Goal: Information Seeking & Learning: Learn about a topic

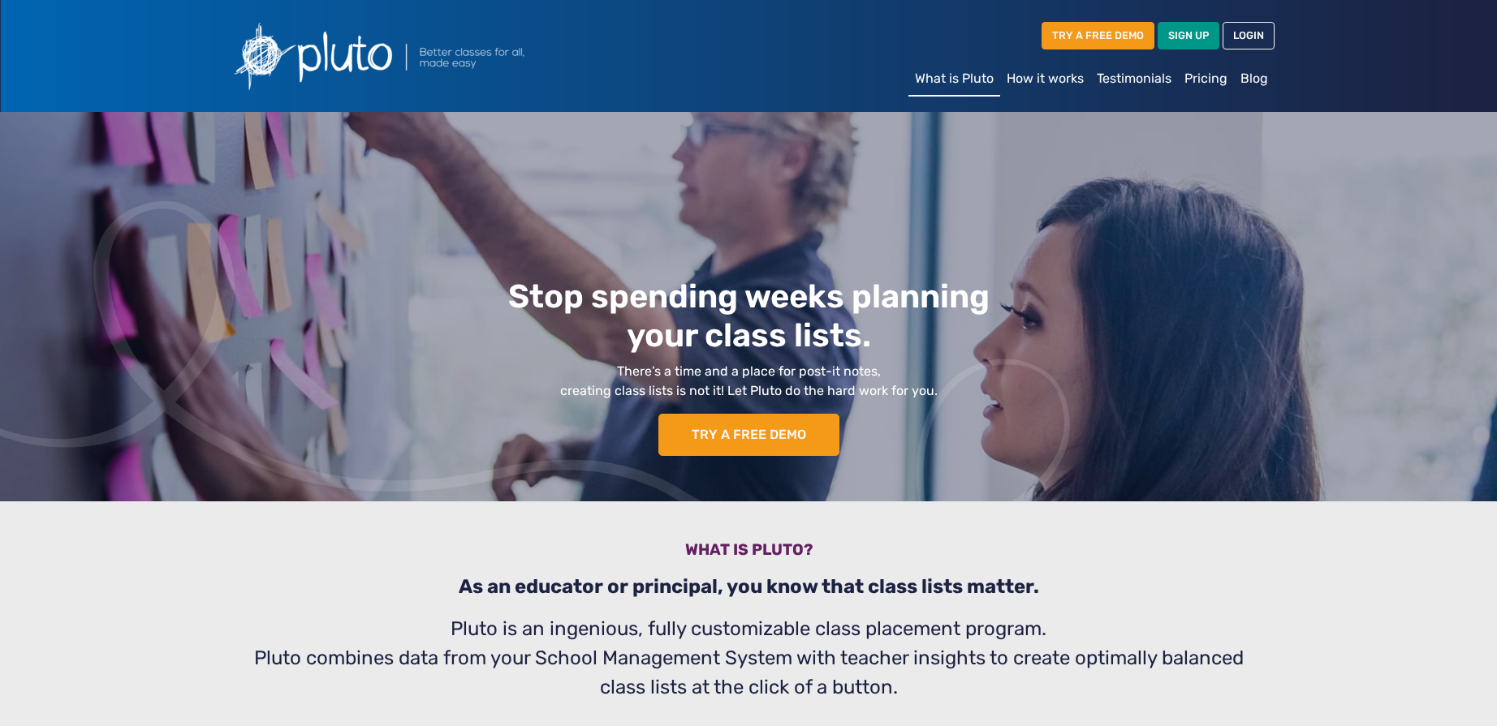
click at [1038, 81] on link "How it works" at bounding box center [1045, 79] width 90 height 32
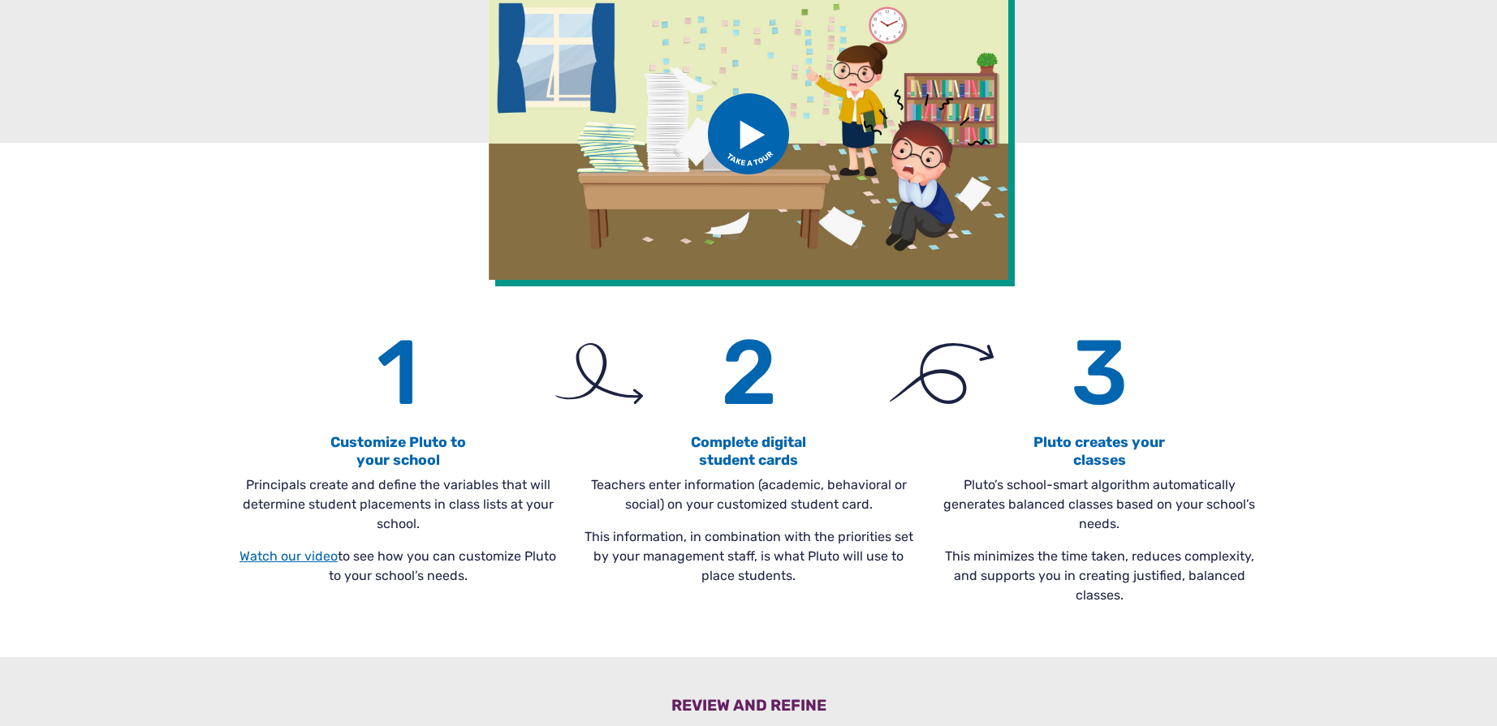
scroll to position [270, 0]
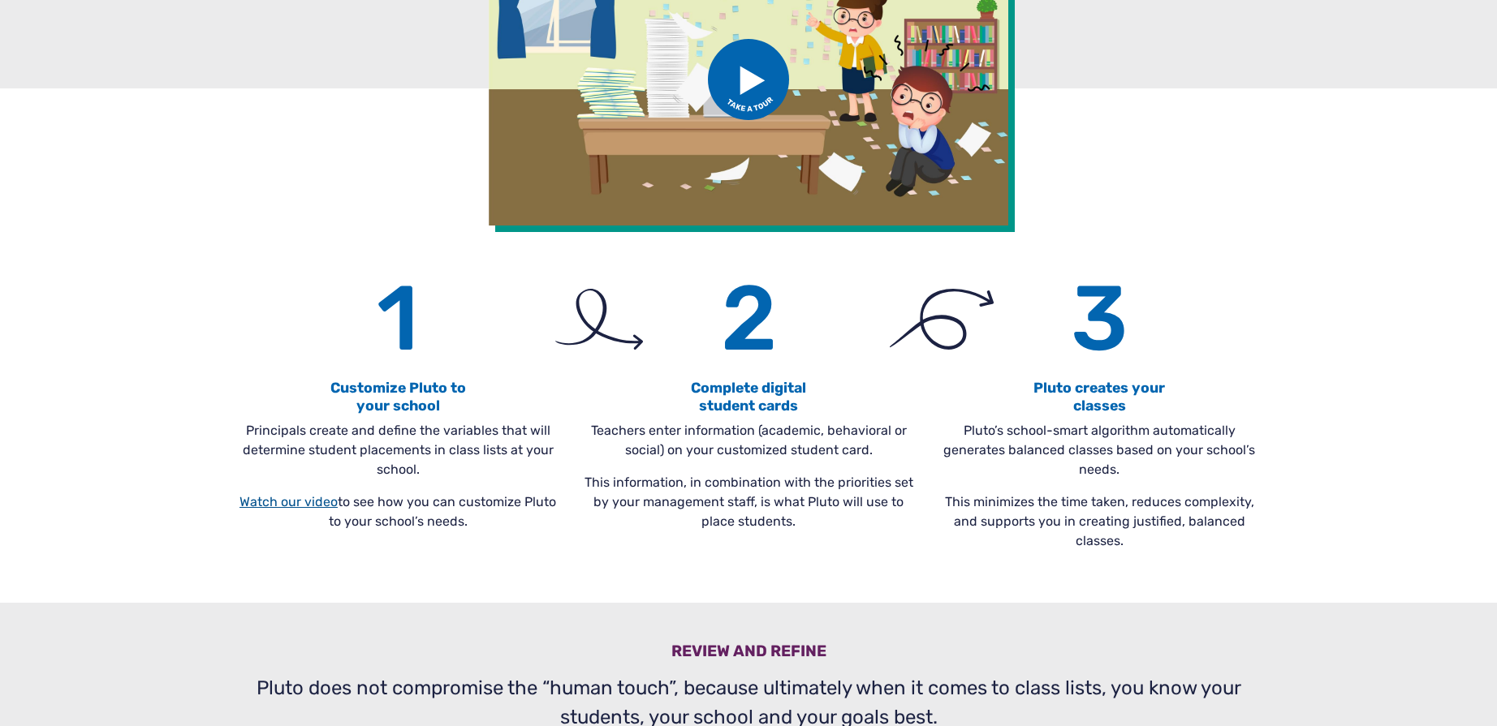
click at [271, 503] on link "Watch our video" at bounding box center [288, 501] width 98 height 15
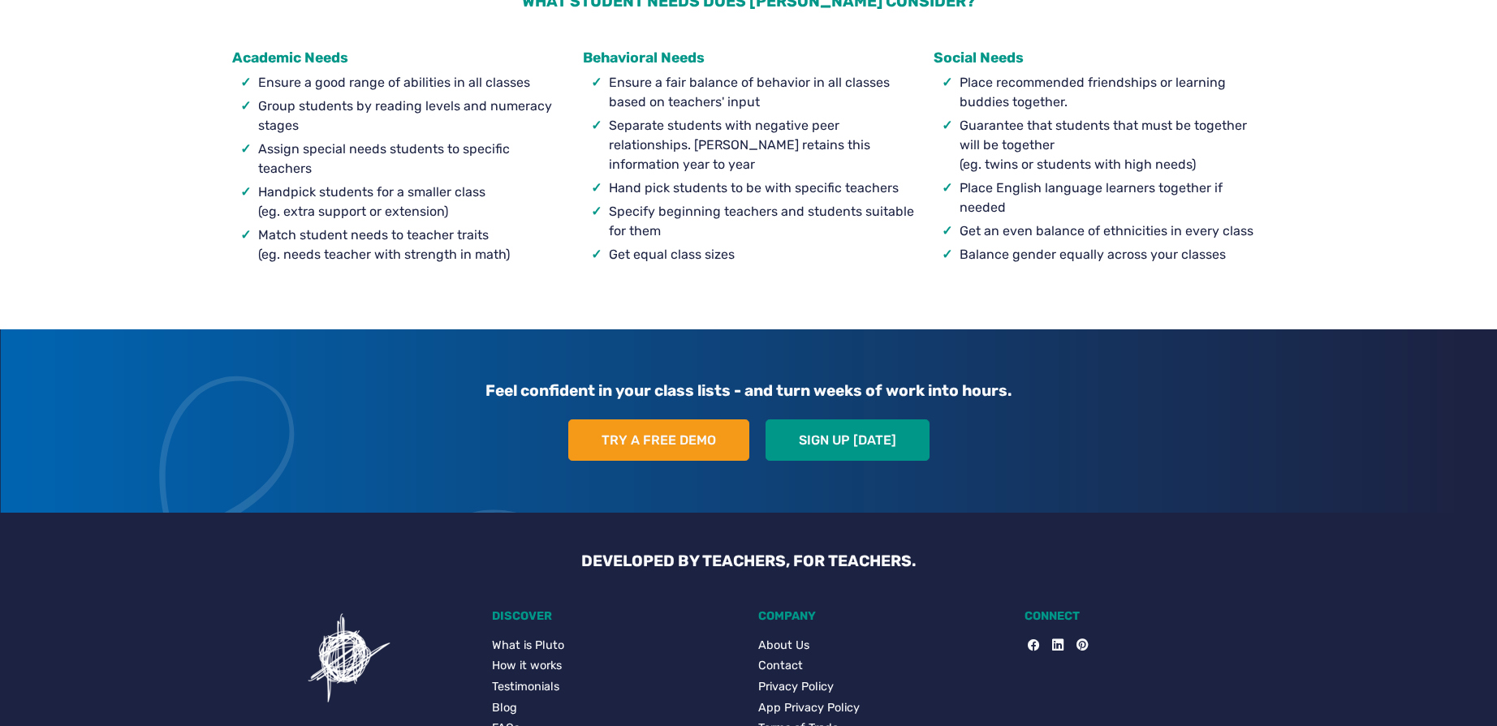
scroll to position [1613, 0]
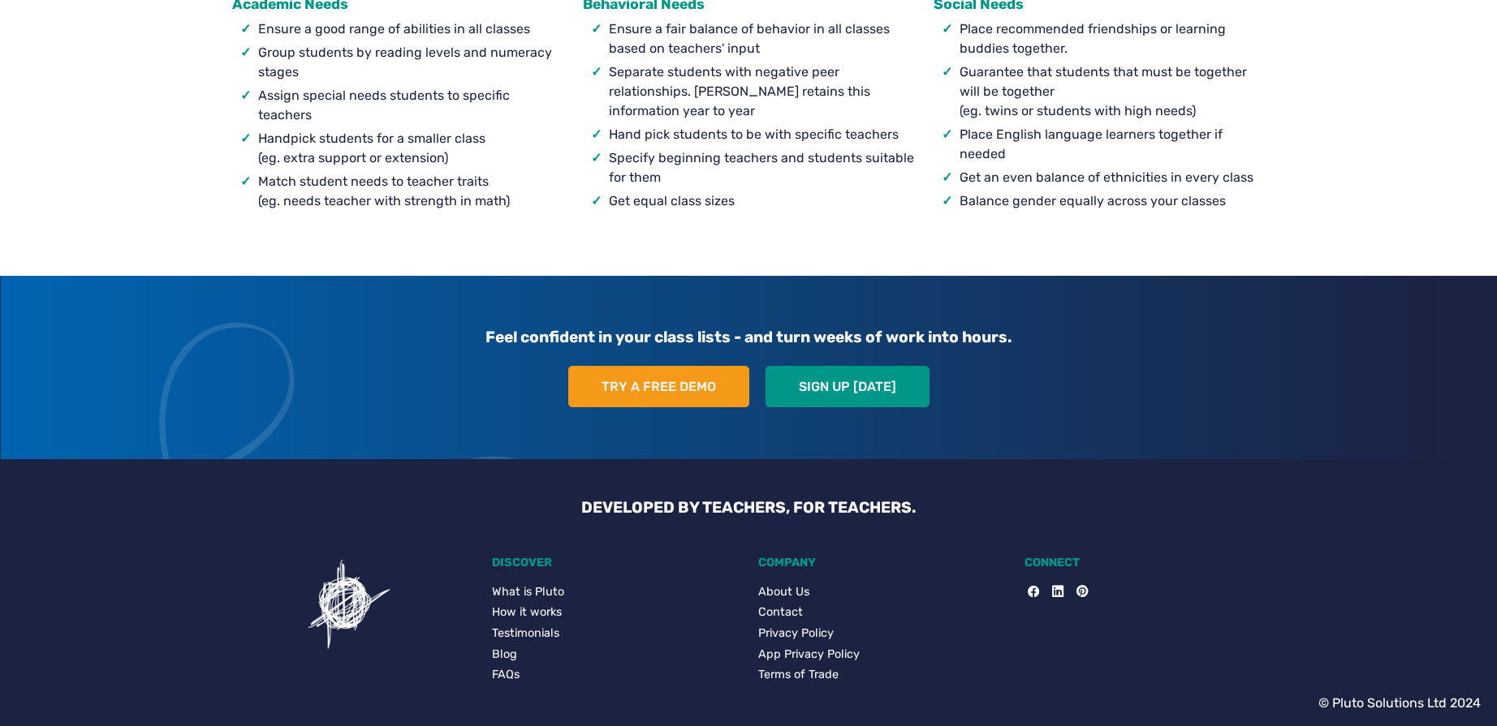
click at [511, 673] on link "FAQs" at bounding box center [615, 675] width 247 height 18
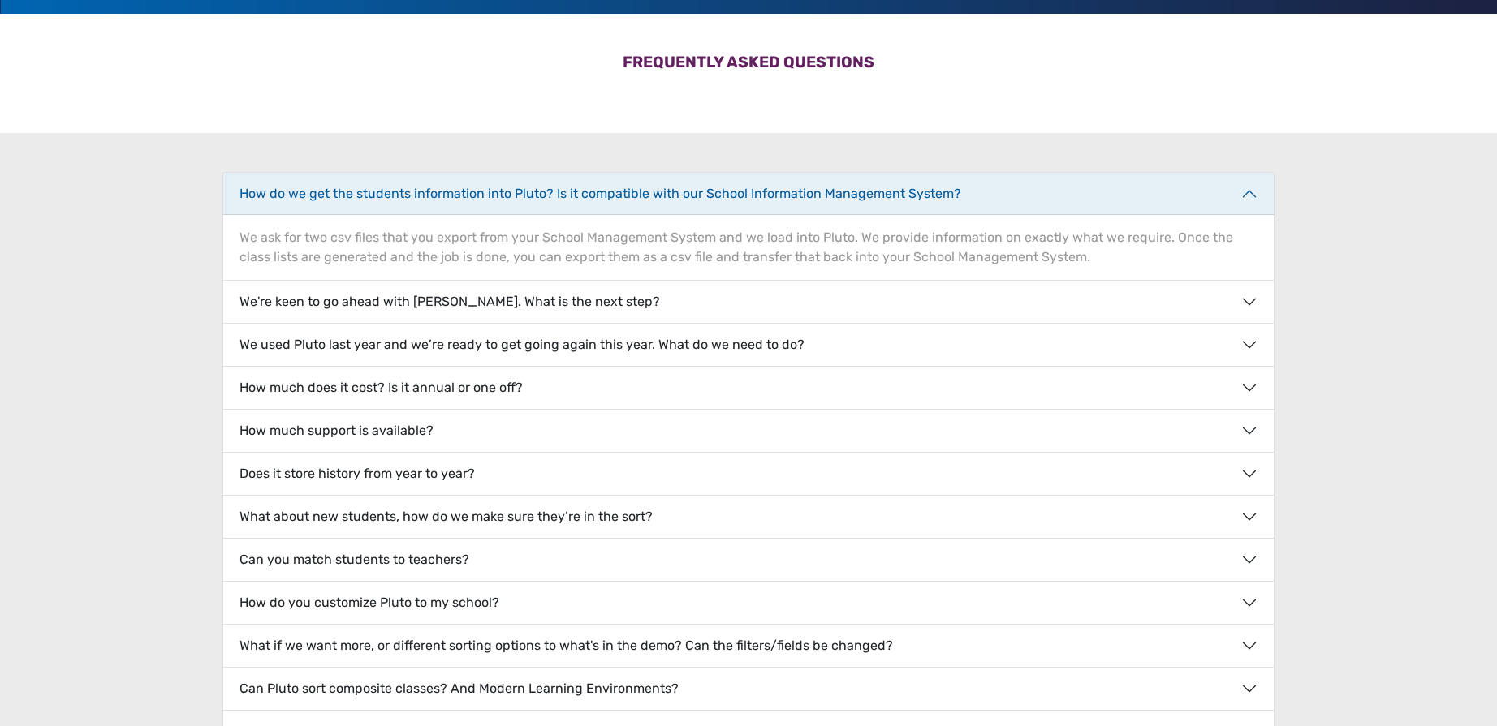
scroll to position [136, 0]
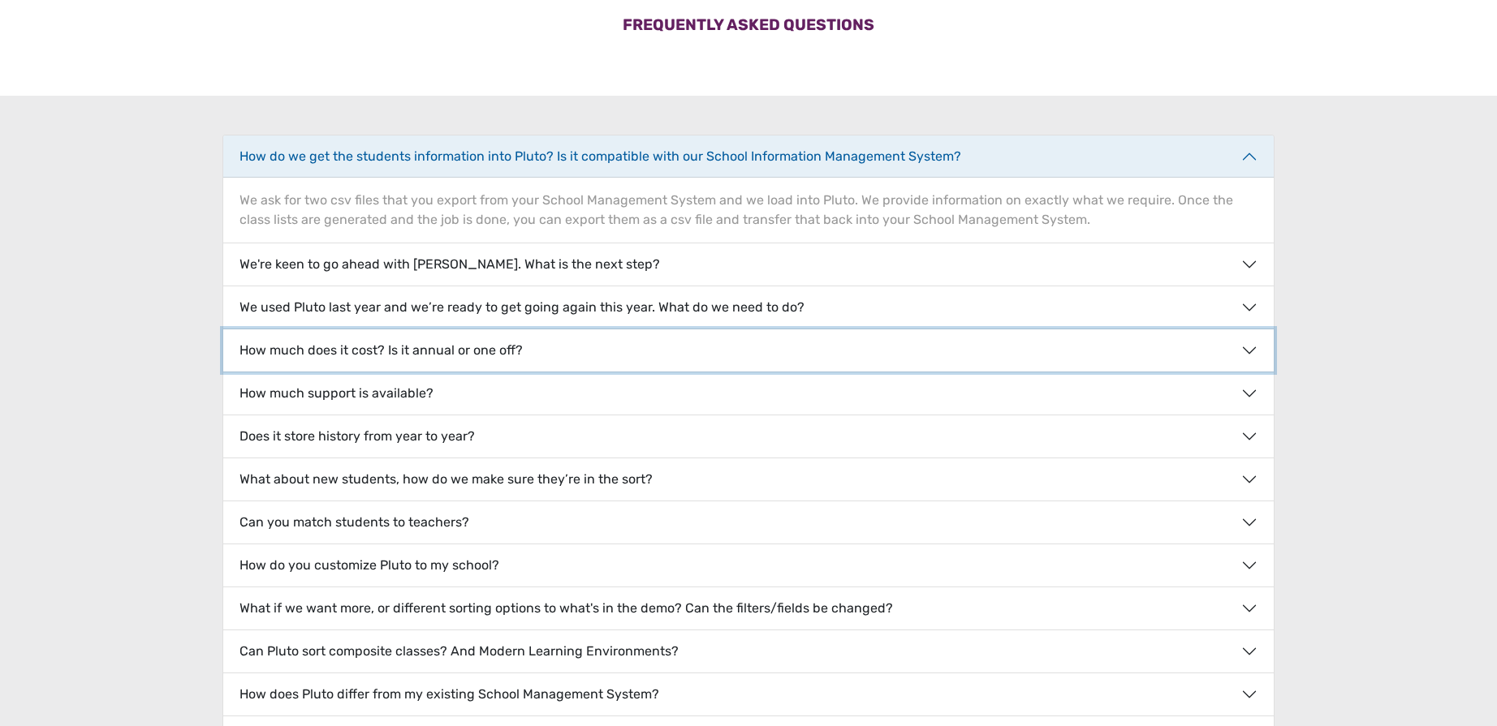
click at [328, 351] on button "How much does it cost? Is it annual or one off?" at bounding box center [748, 351] width 1050 height 42
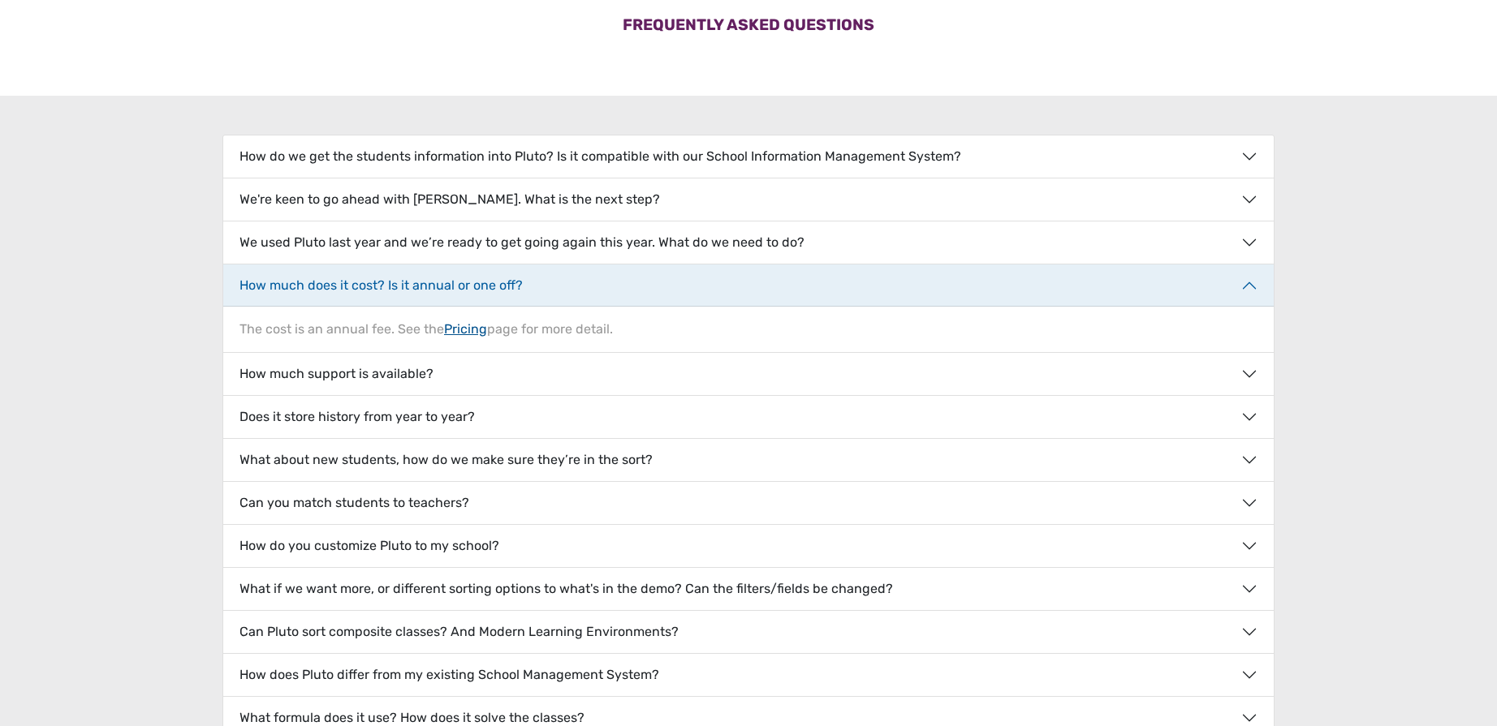
click at [461, 334] on link "Pricing" at bounding box center [465, 328] width 43 height 15
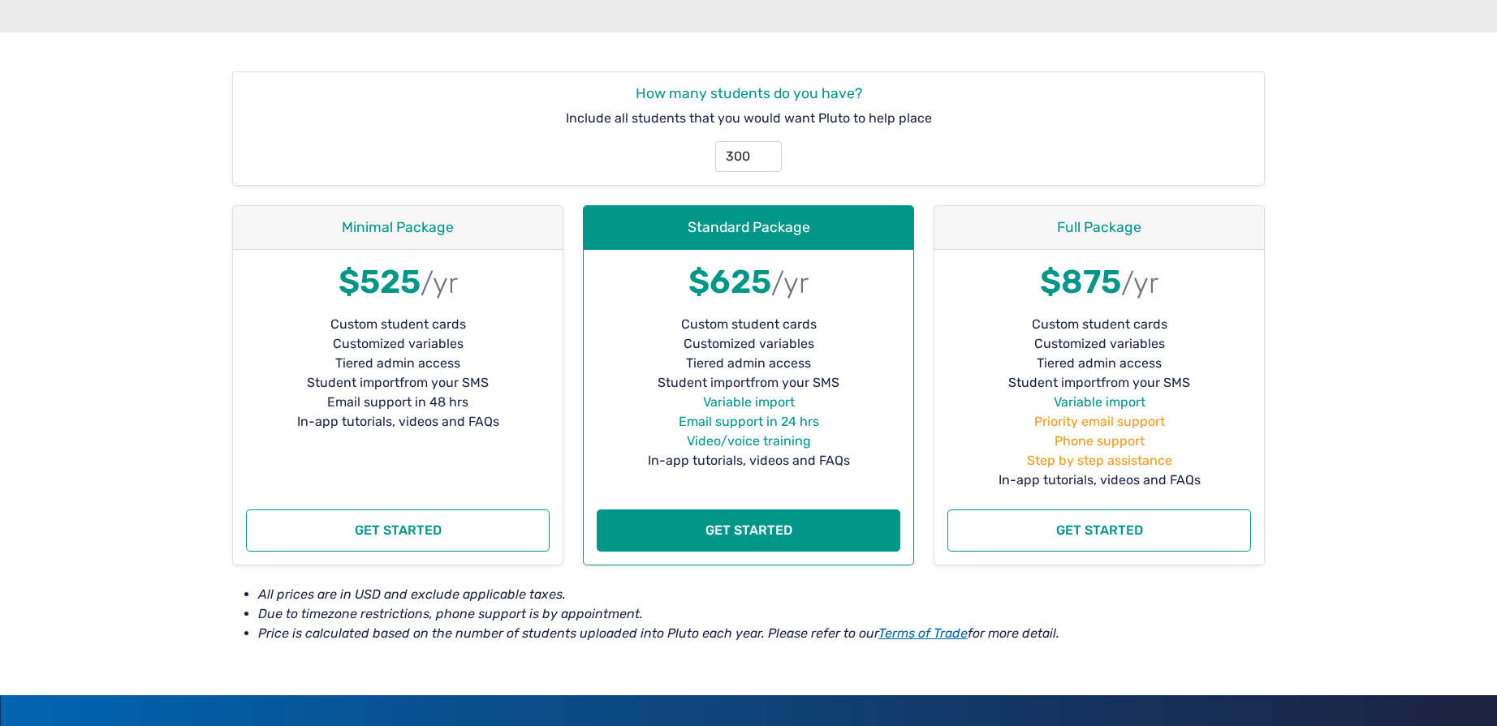
scroll to position [270, 0]
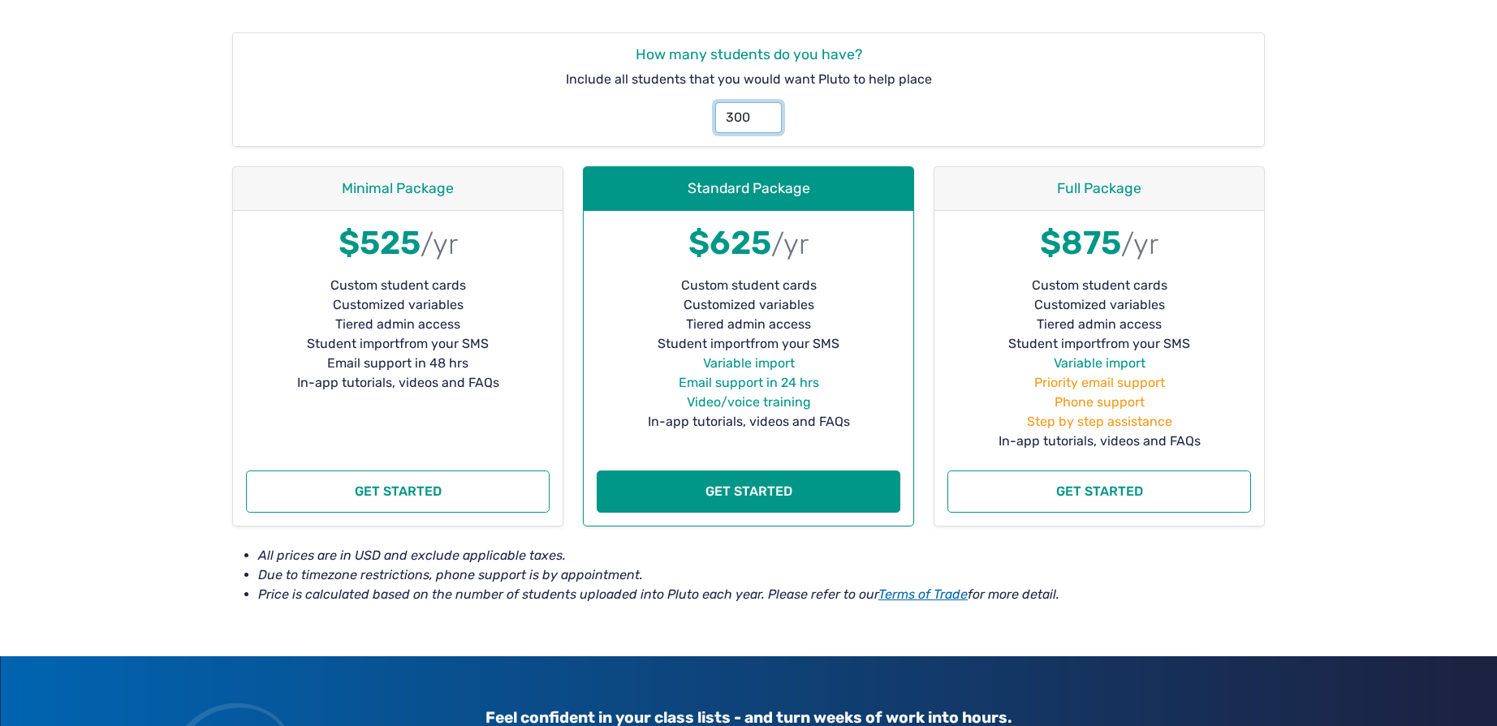
drag, startPoint x: 753, startPoint y: 118, endPoint x: 655, endPoint y: 119, distance: 98.2
click at [655, 119] on div "300" at bounding box center [748, 111] width 1024 height 44
type input "650"
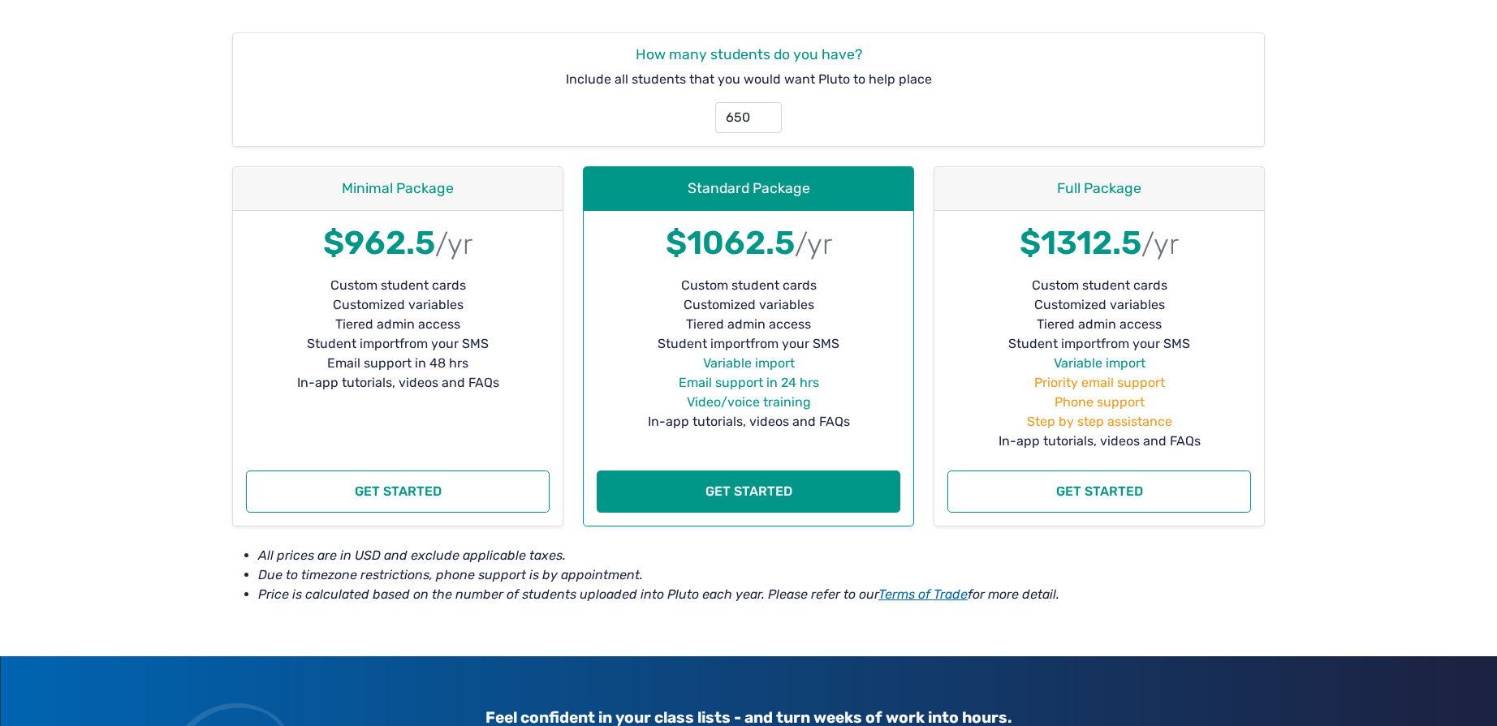
click at [766, 364] on li "Variable import" at bounding box center [749, 363] width 304 height 19
click at [723, 367] on li "Variable import" at bounding box center [749, 363] width 304 height 19
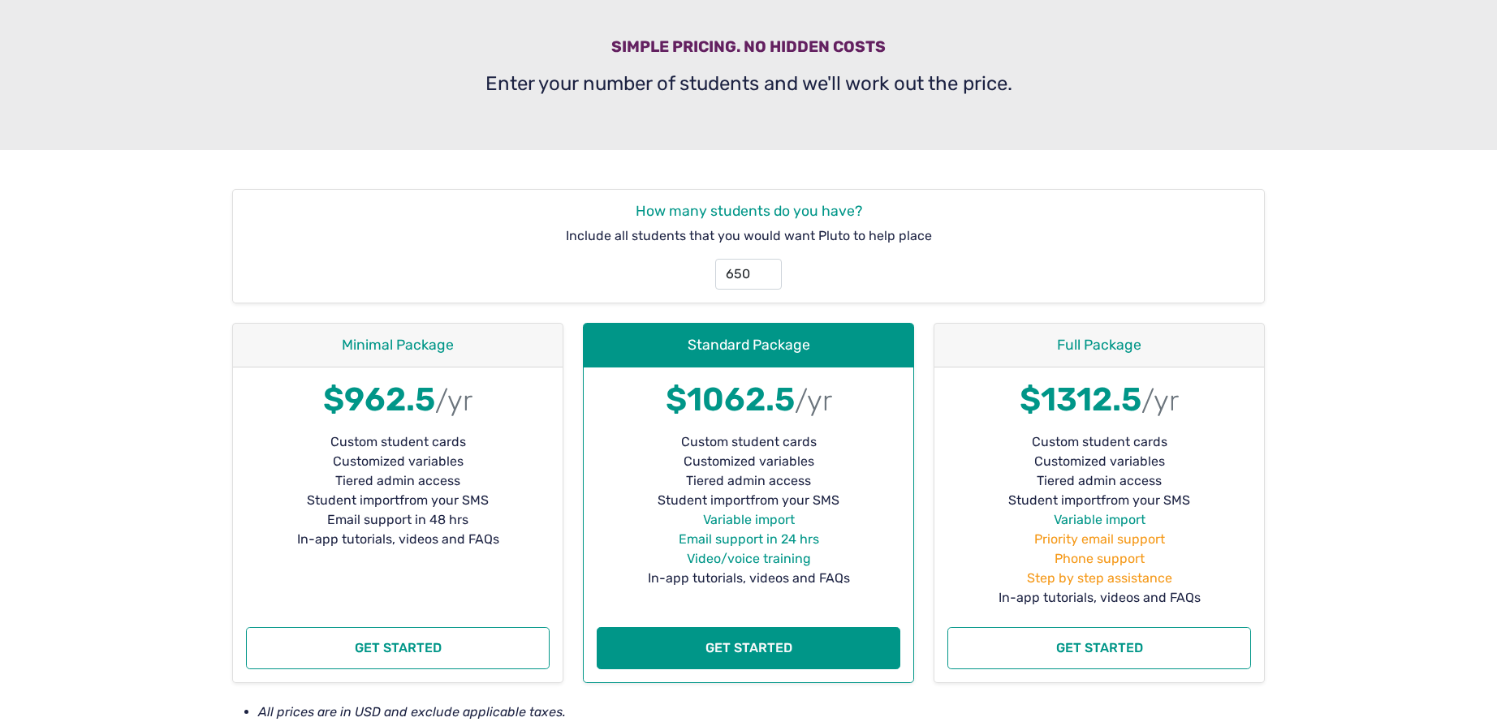
scroll to position [0, 0]
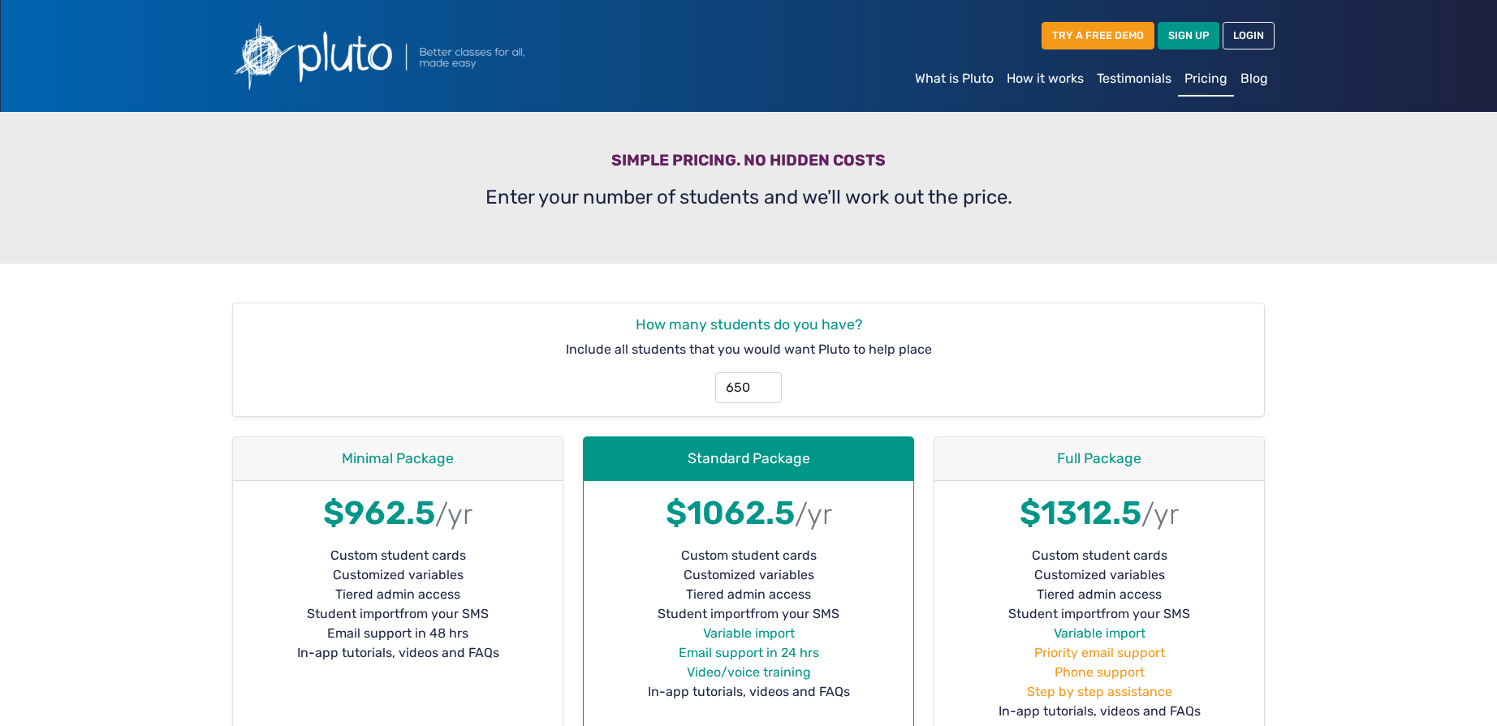
click at [1130, 80] on link "Testimonials" at bounding box center [1134, 79] width 88 height 32
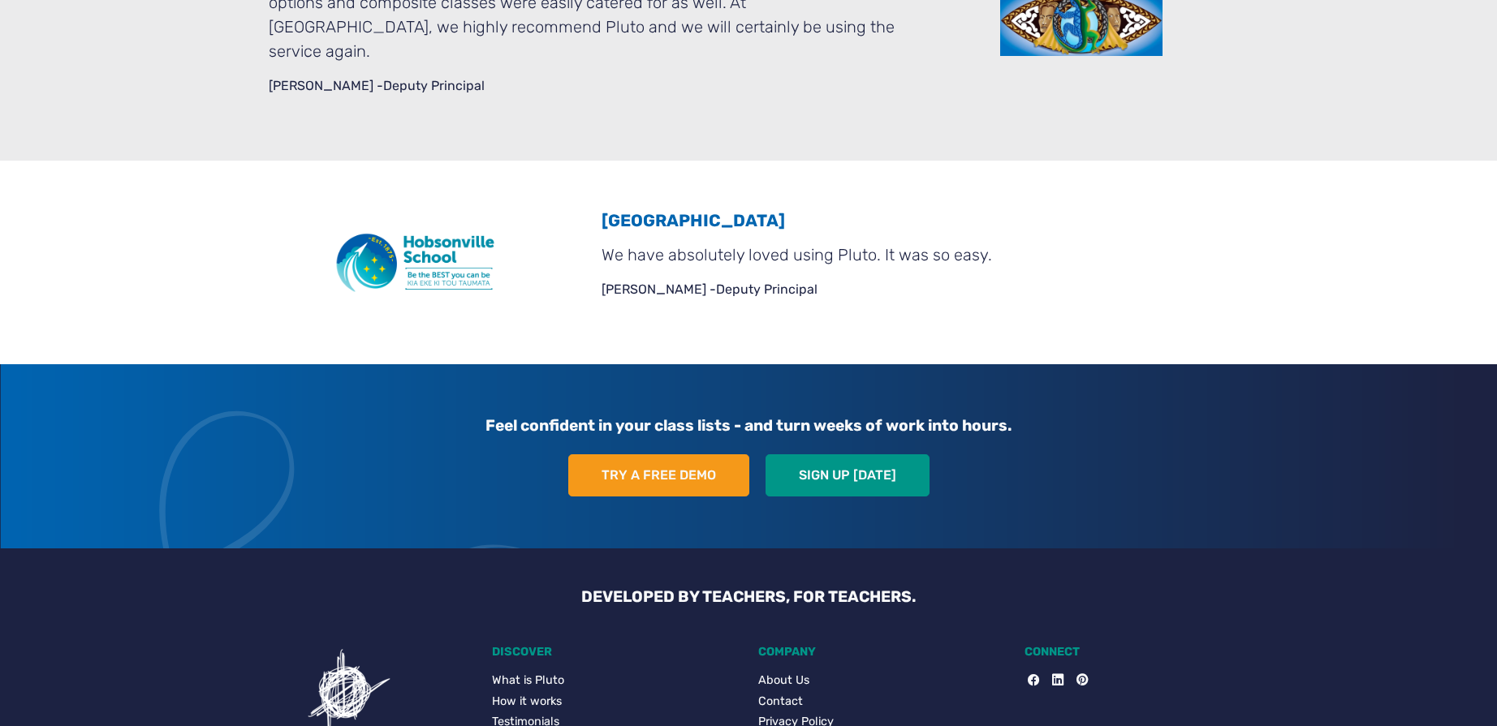
scroll to position [4463, 0]
